Goal: Answer question/provide support

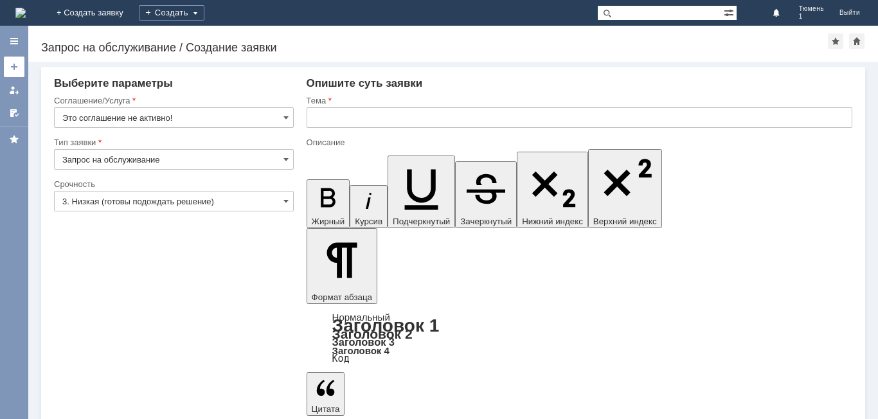
click at [15, 71] on div at bounding box center [14, 67] width 10 height 10
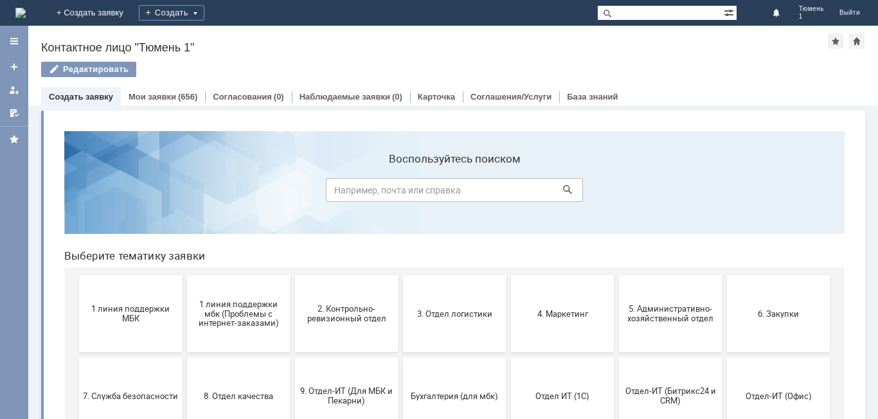
click at [267, 154] on section "Воспользуйтесь поиском" at bounding box center [454, 182] width 780 height 103
click at [172, 100] on link "Мои заявки" at bounding box center [153, 97] width 48 height 10
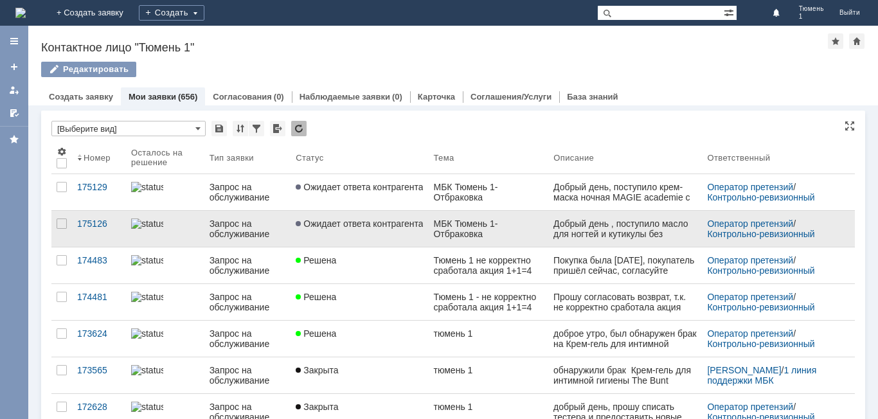
click at [380, 238] on link "Ожидает ответа контрагента" at bounding box center [359, 229] width 138 height 36
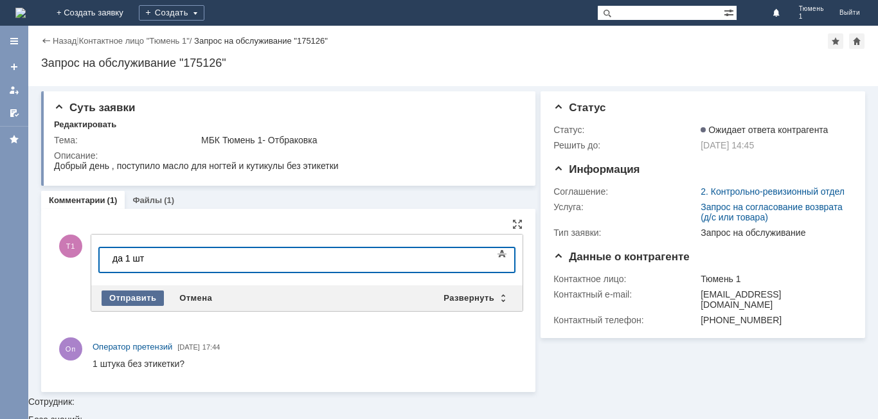
click at [120, 294] on div "Отправить" at bounding box center [133, 297] width 62 height 15
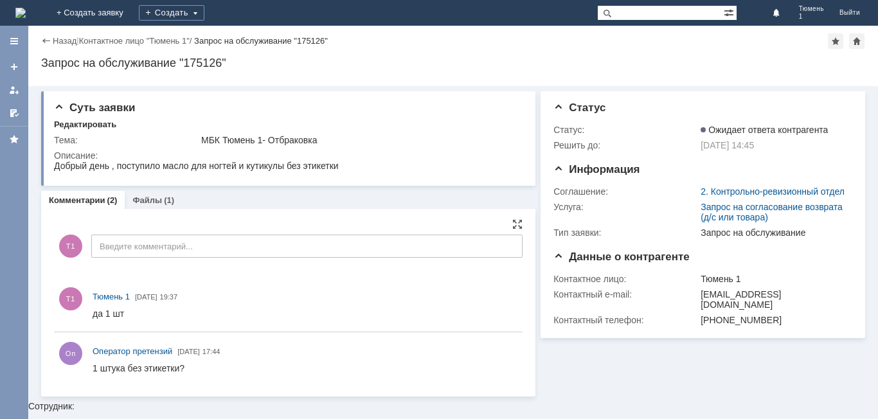
click at [44, 39] on div "Назад" at bounding box center [58, 41] width 35 height 10
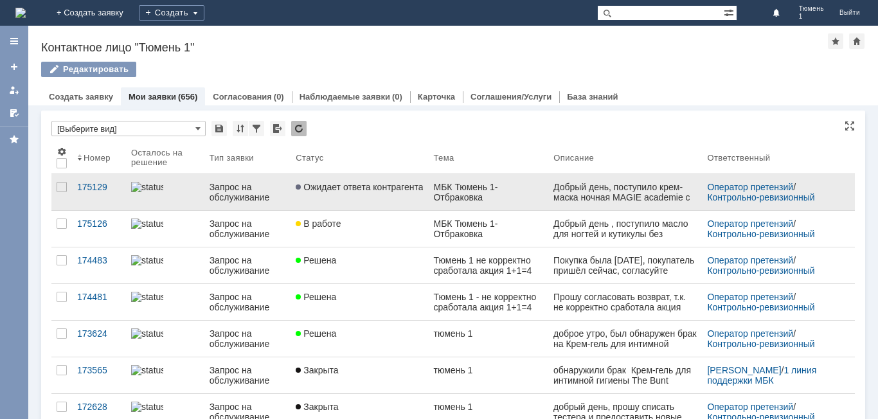
click at [382, 202] on link "Ожидает ответа контрагента" at bounding box center [359, 192] width 138 height 36
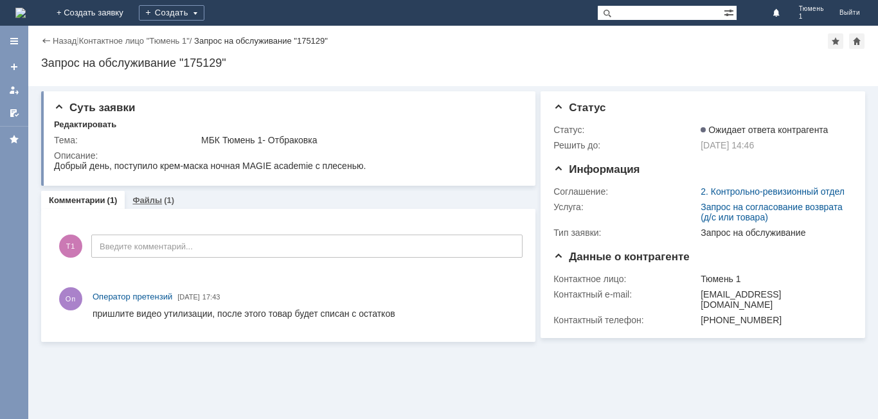
click at [150, 202] on link "Файлы" at bounding box center [147, 200] width 30 height 10
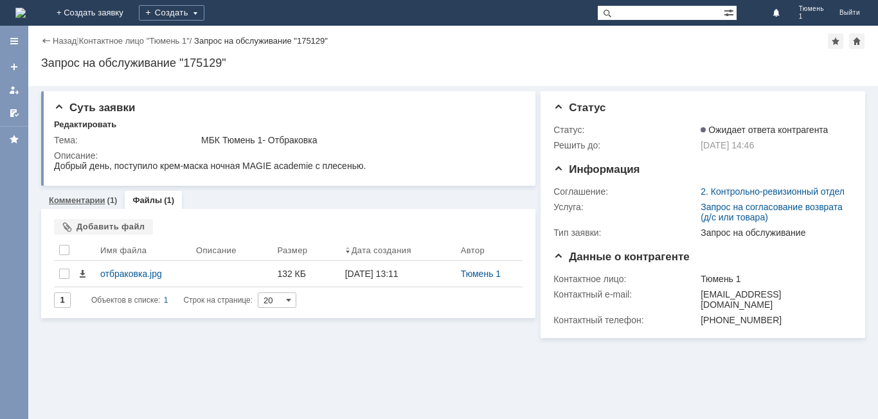
click at [96, 204] on link "Комментарии" at bounding box center [77, 200] width 57 height 10
